Goal: Use online tool/utility

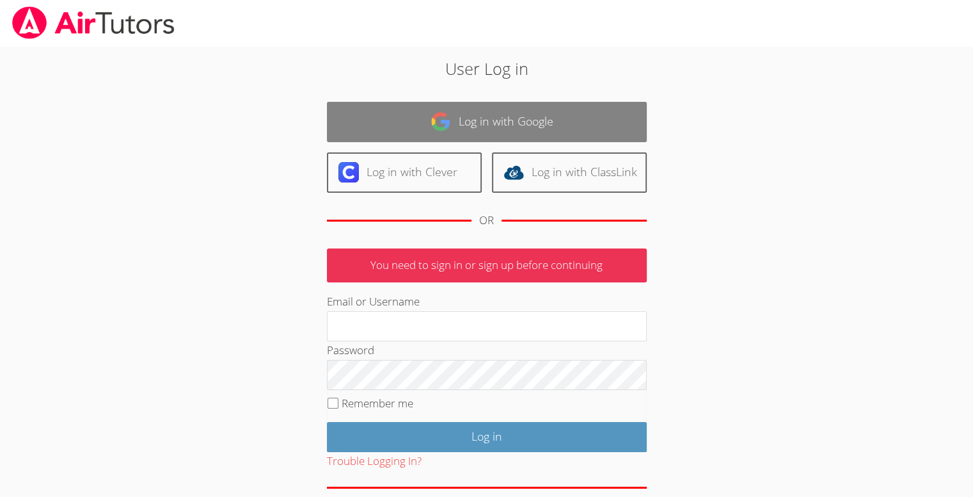
click at [392, 125] on link "Log in with Google" at bounding box center [487, 122] width 320 height 40
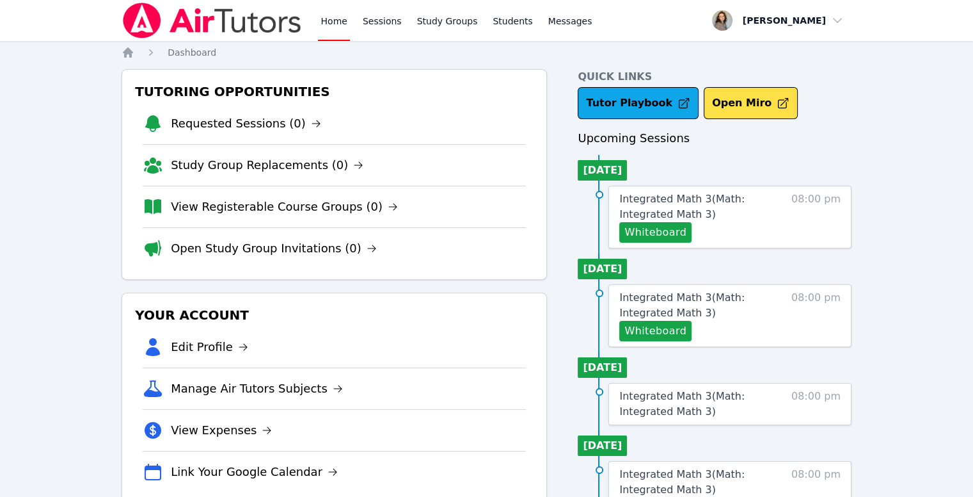
click at [322, 29] on link "Home" at bounding box center [333, 20] width 31 height 41
click at [664, 230] on button "Whiteboard" at bounding box center [655, 232] width 72 height 20
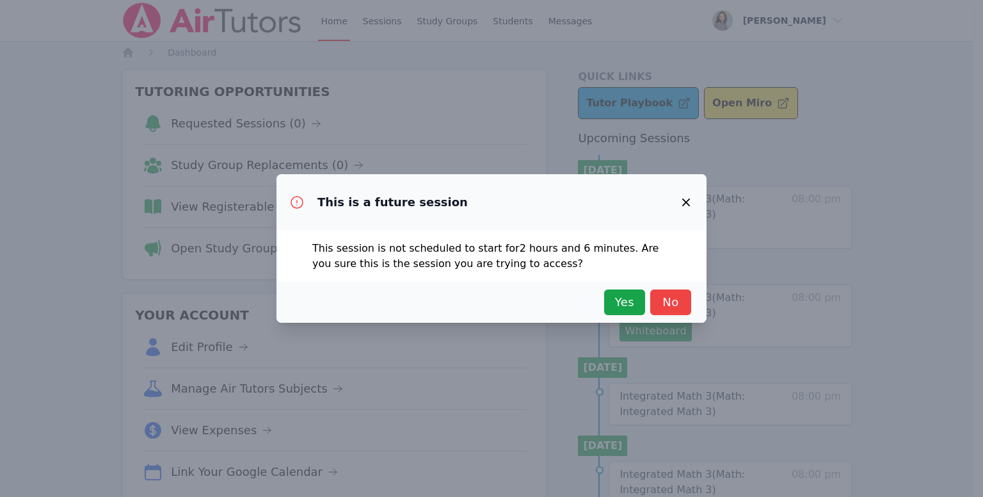
click at [683, 207] on icon "button" at bounding box center [685, 202] width 15 height 15
